Goal: Navigation & Orientation: Find specific page/section

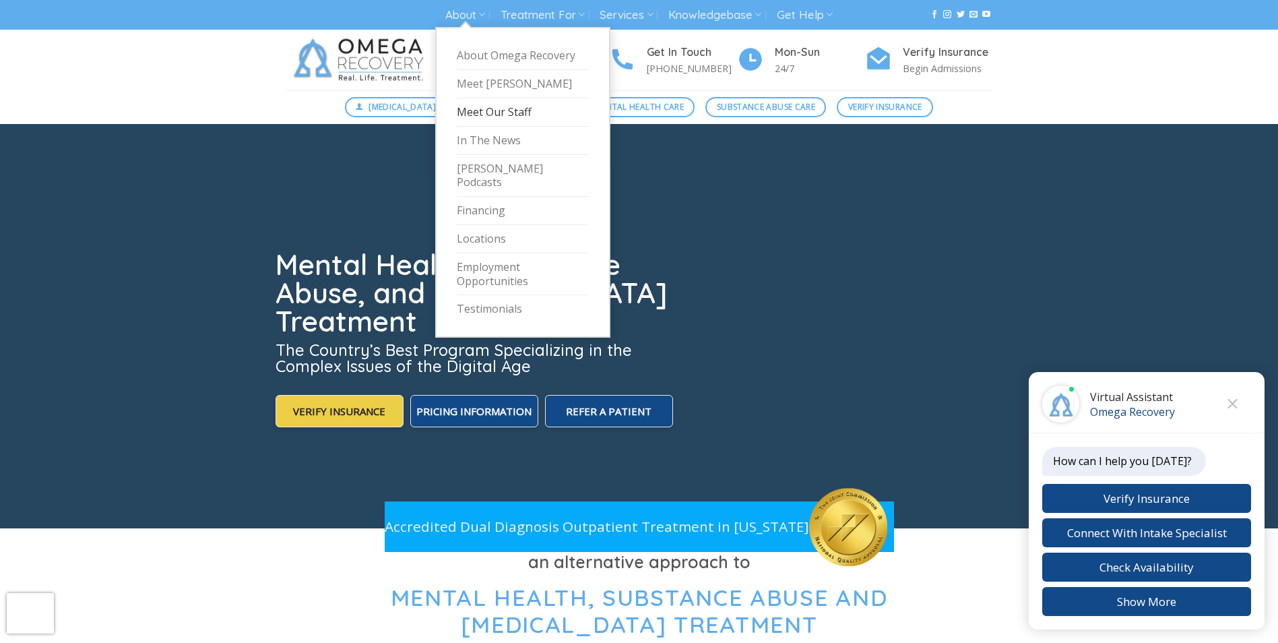
click at [486, 117] on link "Meet Our Staff" at bounding box center [523, 112] width 132 height 28
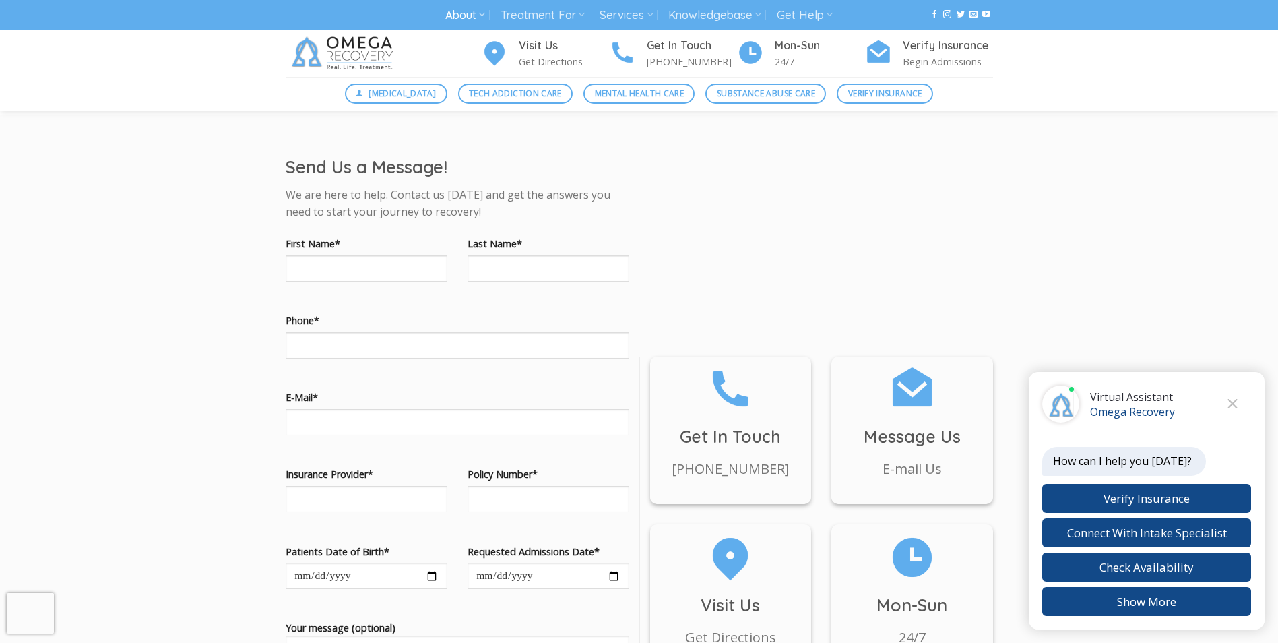
scroll to position [5860, 0]
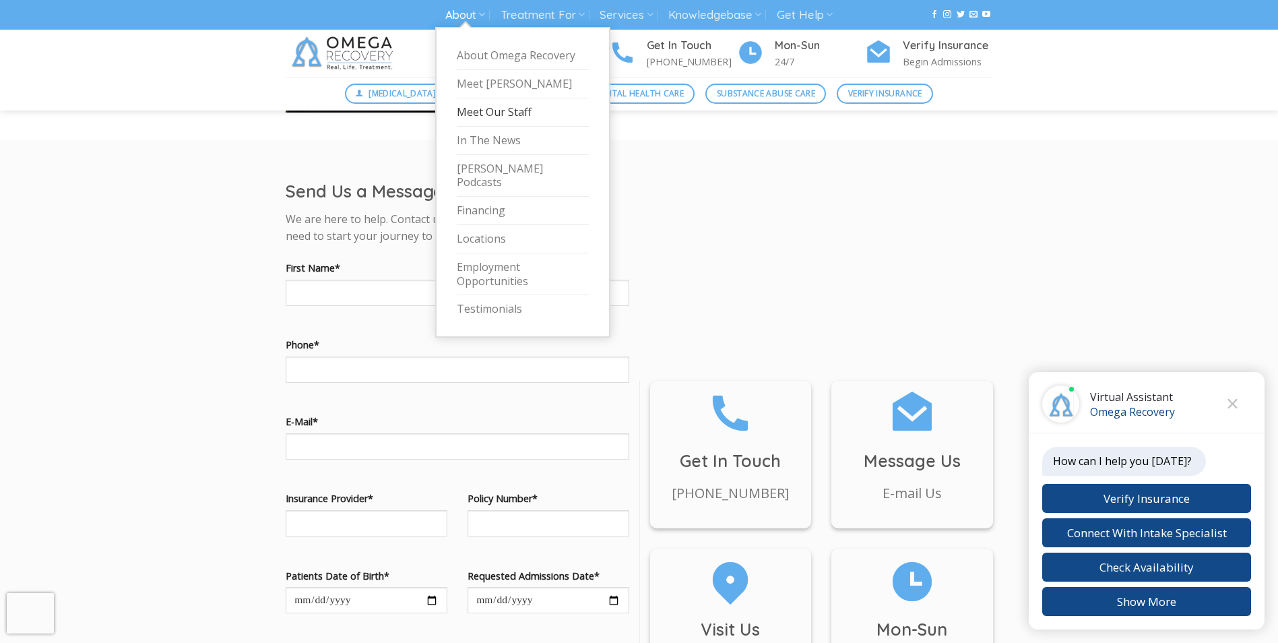
click at [467, 15] on link "About" at bounding box center [465, 15] width 40 height 25
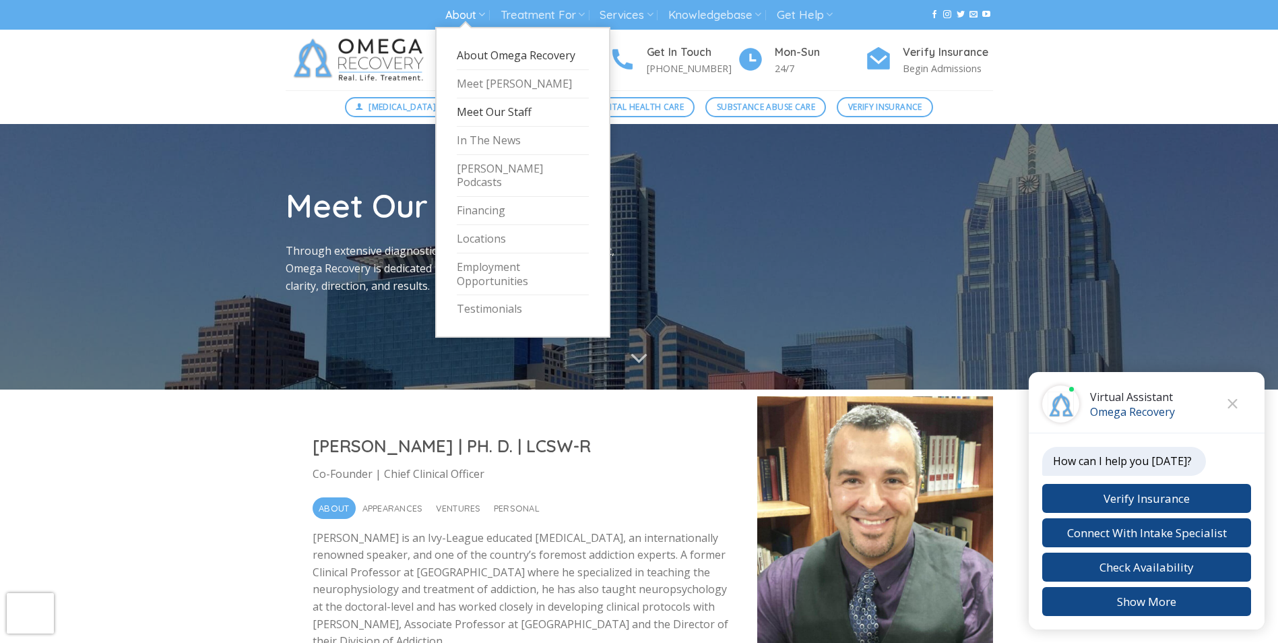
click at [528, 58] on link "About Omega Recovery" at bounding box center [523, 56] width 132 height 28
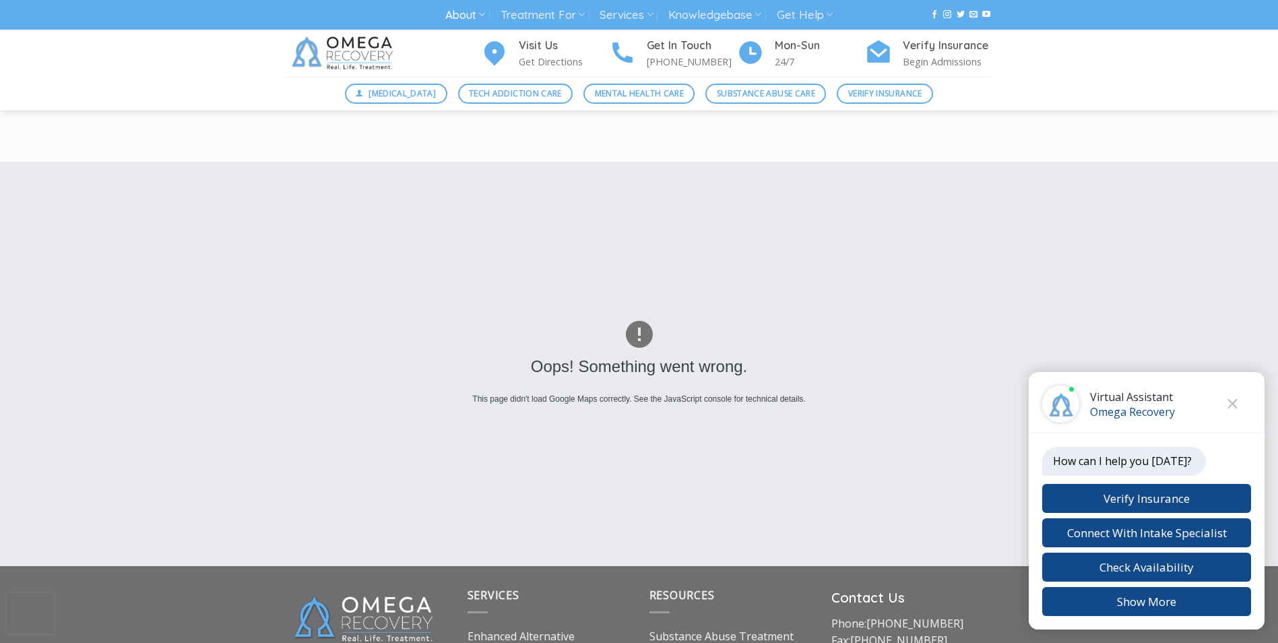
scroll to position [2088, 0]
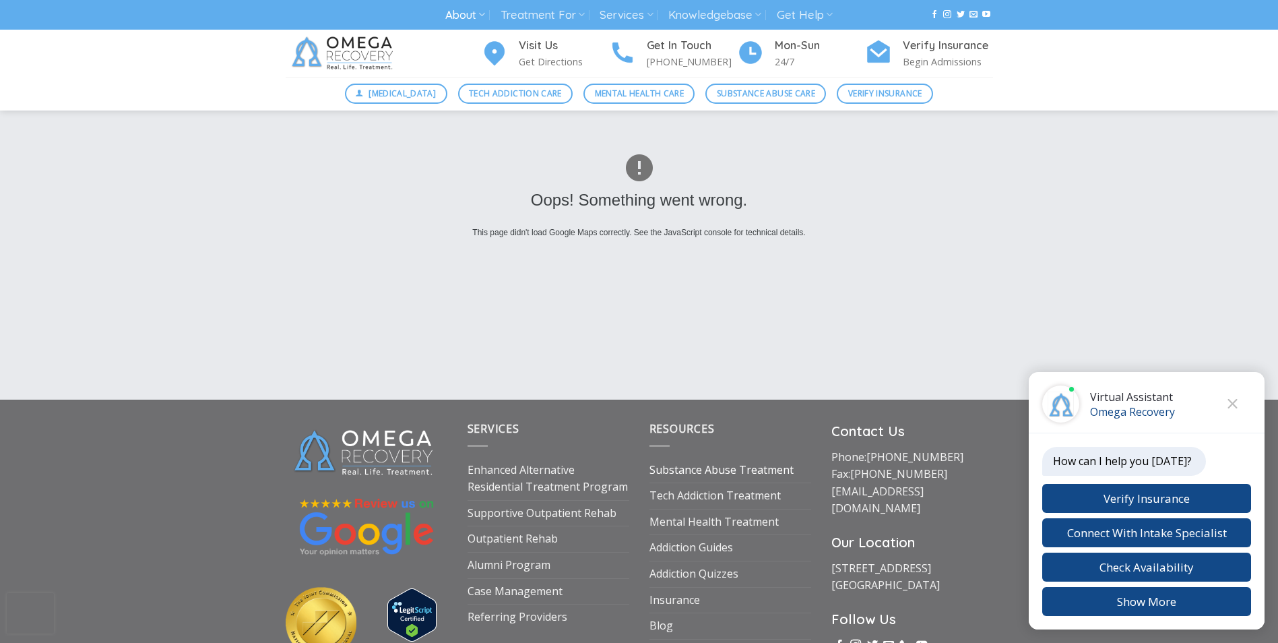
click at [712, 457] on link "Substance Abuse Treatment" at bounding box center [721, 470] width 144 height 26
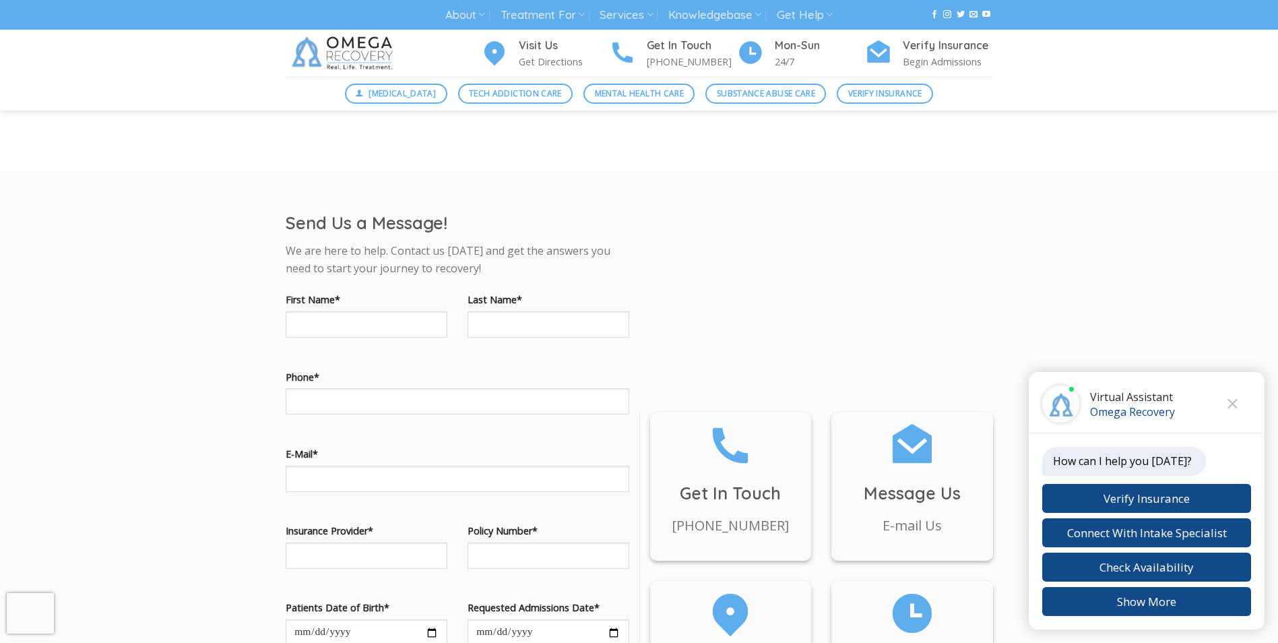
scroll to position [808, 0]
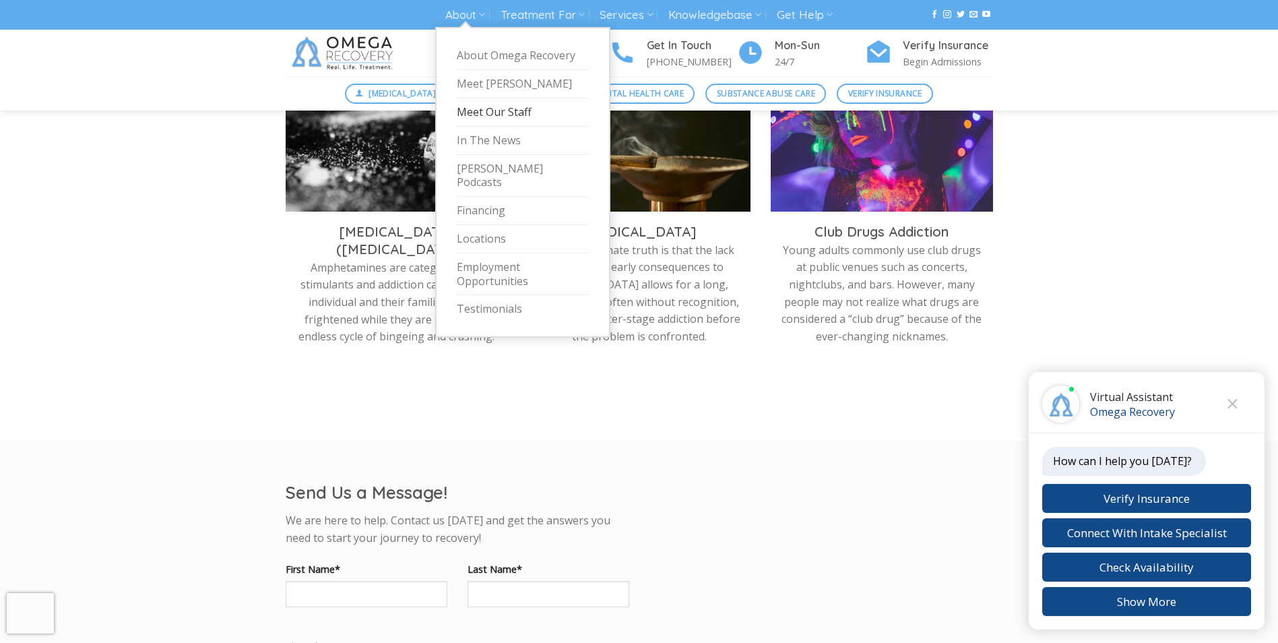
click at [498, 104] on link "Meet Our Staff" at bounding box center [523, 112] width 132 height 28
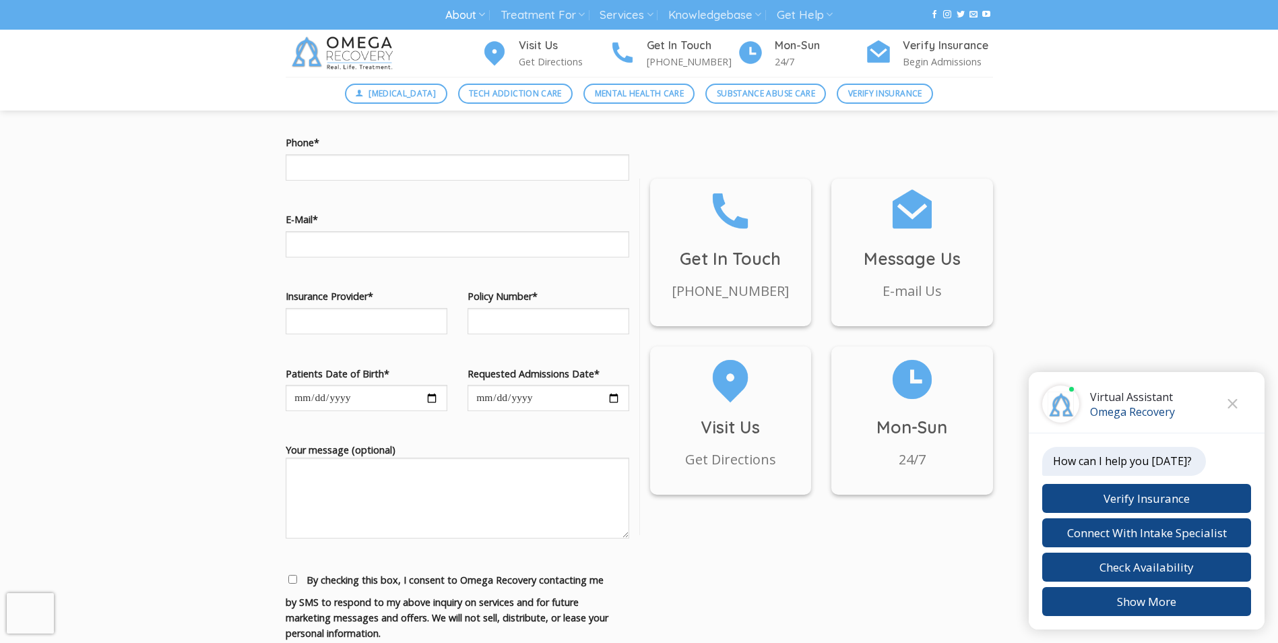
scroll to position [5860, 0]
